Goal: Information Seeking & Learning: Learn about a topic

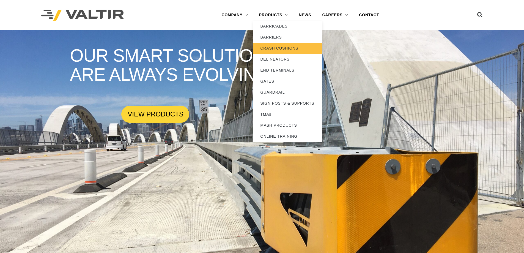
click at [258, 48] on link "CRASH CUSHIONS" at bounding box center [287, 48] width 69 height 11
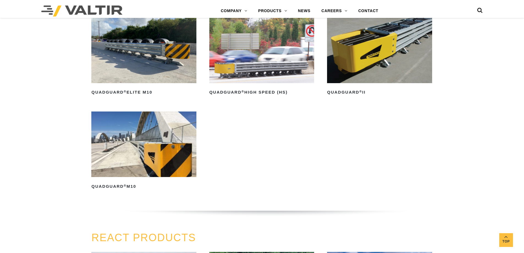
scroll to position [495, 0]
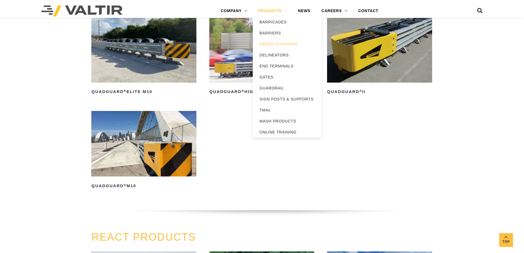
click at [277, 10] on link "PRODUCTS" at bounding box center [273, 11] width 40 height 11
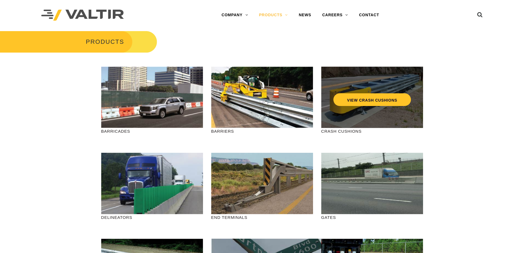
drag, startPoint x: 377, startPoint y: 113, endPoint x: 374, endPoint y: 115, distance: 3.7
click at [376, 113] on div "VIEW CRASH CUSHIONS" at bounding box center [372, 97] width 102 height 61
click at [377, 100] on link "VIEW CRASH CUSHIONS" at bounding box center [372, 99] width 78 height 13
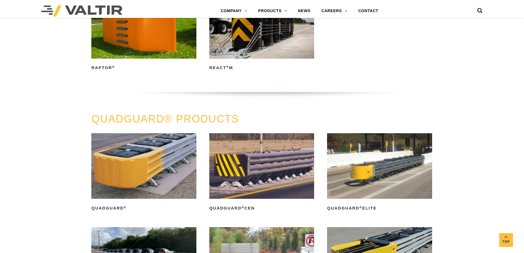
scroll to position [303, 0]
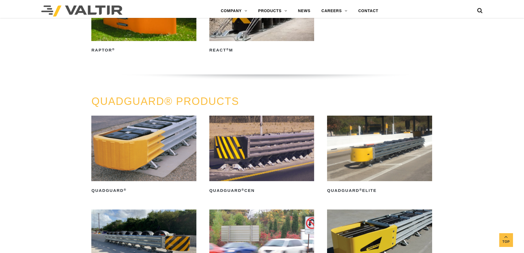
click at [144, 152] on img at bounding box center [143, 148] width 105 height 65
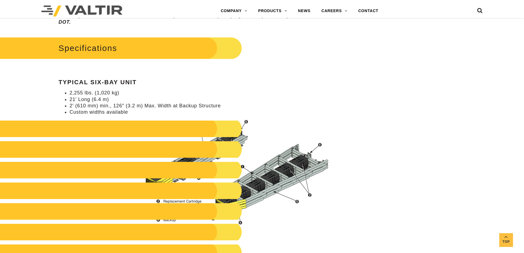
scroll to position [495, 0]
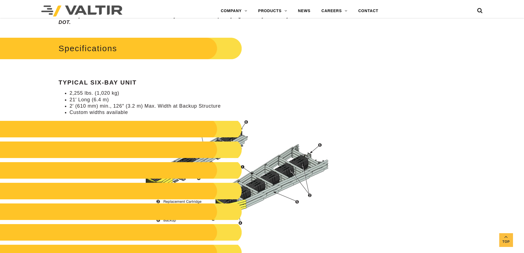
click at [313, 113] on li "Custom widths available" at bounding box center [202, 112] width 265 height 6
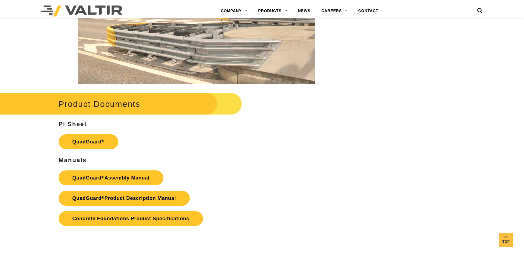
scroll to position [1073, 0]
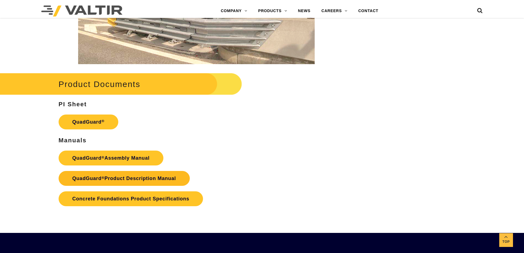
click at [163, 182] on link "QuadGuard ® Product Description Manual" at bounding box center [124, 178] width 131 height 15
click at [140, 180] on link "QuadGuard ® Product Description Manual" at bounding box center [124, 178] width 131 height 15
click at [134, 178] on link "QuadGuard ® Product Description Manual" at bounding box center [124, 178] width 131 height 15
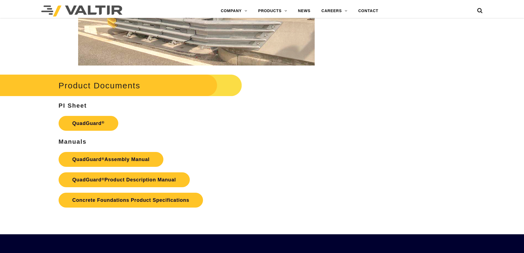
scroll to position [1073, 0]
